Goal: Go to known website: Access a specific website the user already knows

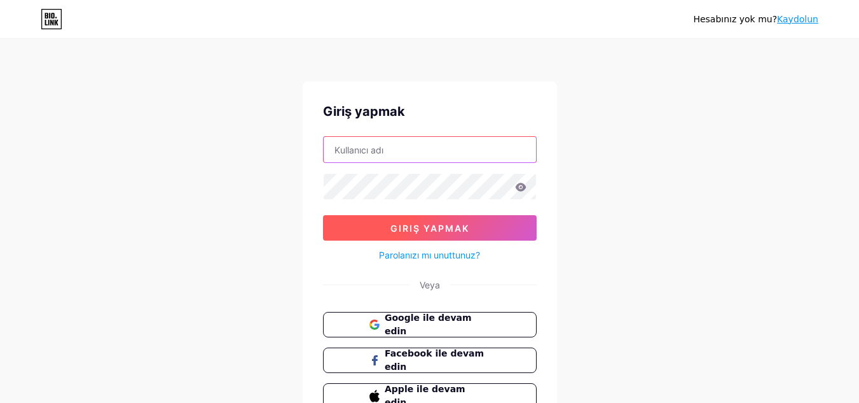
type input "sacdd"
click at [434, 230] on font "Giriş yapmak" at bounding box center [429, 228] width 79 height 11
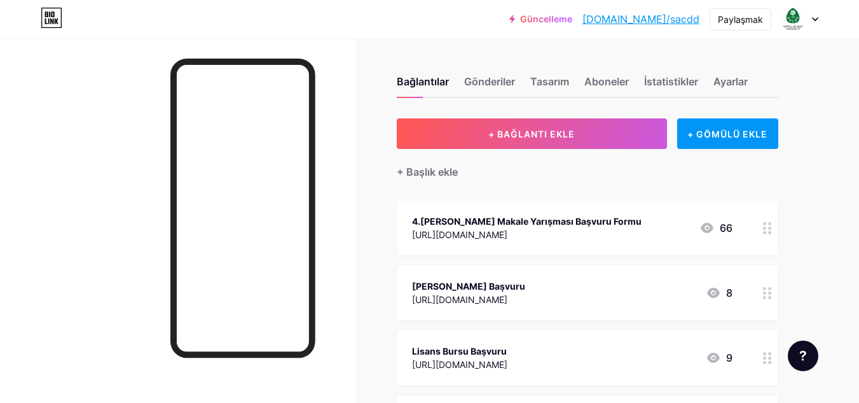
click at [481, 225] on font "4.[PERSON_NAME] Makale Yarışması Başvuru Formu" at bounding box center [527, 221] width 230 height 11
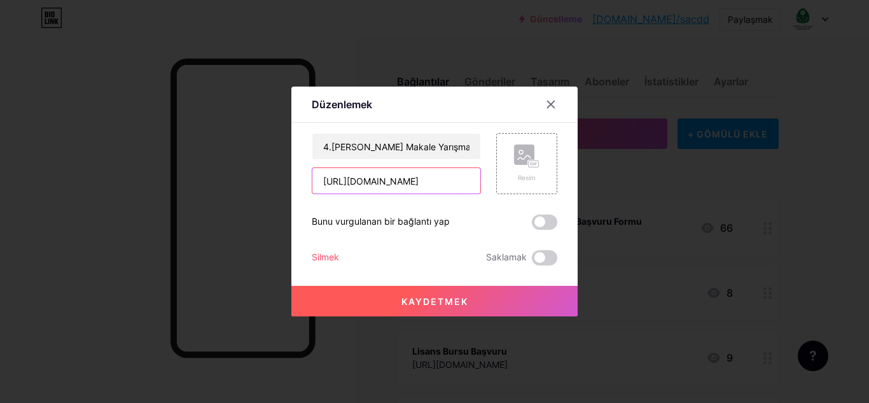
click at [392, 185] on input "[URL][DOMAIN_NAME]" at bounding box center [396, 180] width 168 height 25
click at [553, 106] on icon at bounding box center [551, 104] width 7 height 7
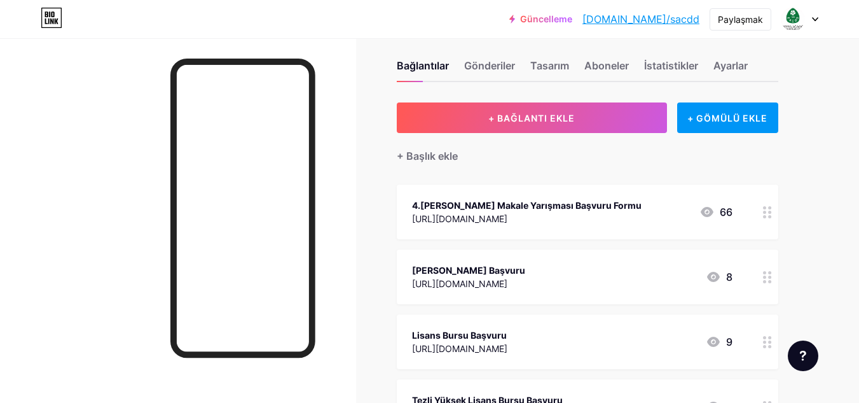
scroll to position [10, 0]
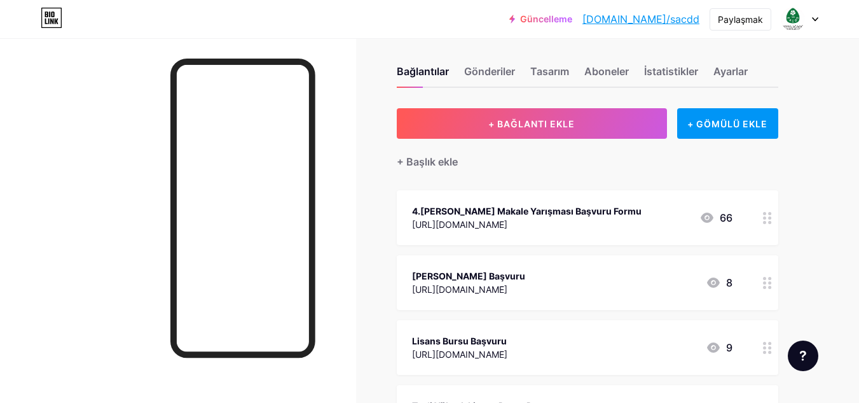
click at [509, 209] on font "4.[PERSON_NAME] Makale Yarışması Başvuru Formu" at bounding box center [527, 210] width 230 height 11
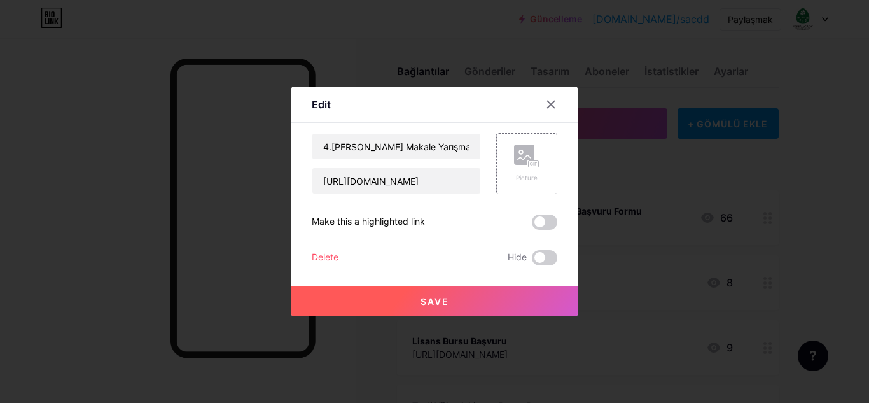
click at [509, 209] on div "4.[PERSON_NAME] Makale Yarışması Başvuru Formu [URL][DOMAIN_NAME] Picture Make …" at bounding box center [434, 199] width 245 height 132
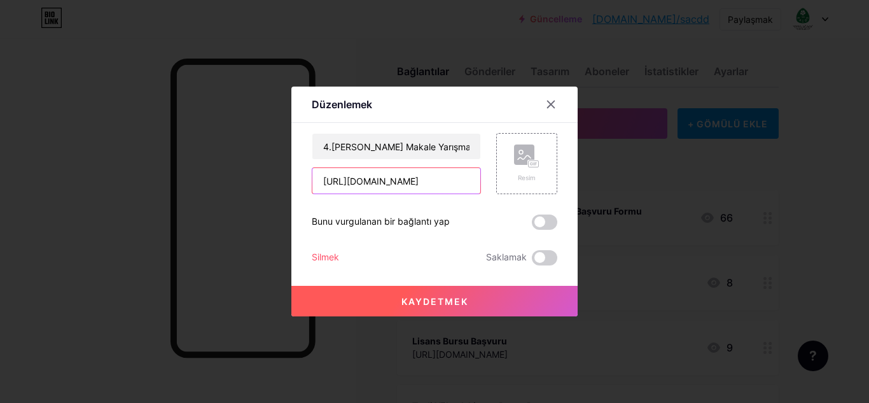
click at [404, 183] on input "[URL][DOMAIN_NAME]" at bounding box center [396, 180] width 168 height 25
click at [548, 109] on div at bounding box center [550, 104] width 23 height 23
